Goal: Task Accomplishment & Management: Use online tool/utility

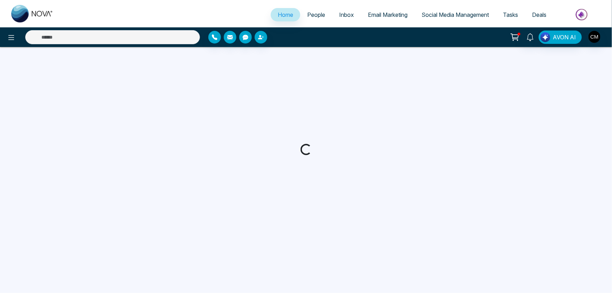
select select "*"
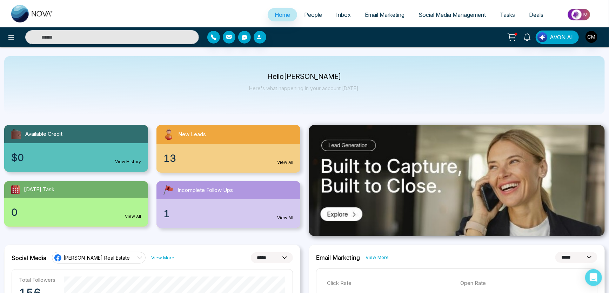
drag, startPoint x: 432, startPoint y: 6, endPoint x: 432, endPoint y: 24, distance: 18.2
click at [432, 10] on ul "Home People Inbox Email Marketing Social Media Management Tasks Deals" at bounding box center [332, 15] width 544 height 19
drag, startPoint x: 435, startPoint y: 25, endPoint x: 440, endPoint y: 21, distance: 6.5
click at [435, 25] on ul "Home People Inbox Email Marketing Social Media Management Tasks Deals" at bounding box center [332, 15] width 544 height 19
click at [451, 16] on span "Social Media Management" at bounding box center [451, 14] width 67 height 7
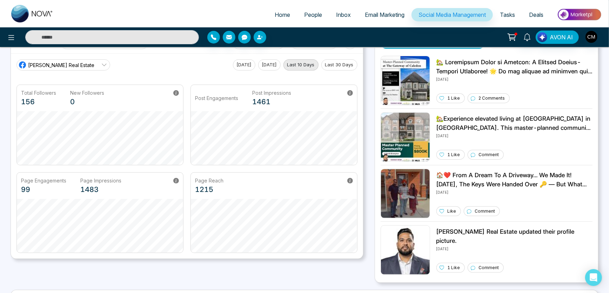
scroll to position [159, 0]
